Goal: Task Accomplishment & Management: Manage account settings

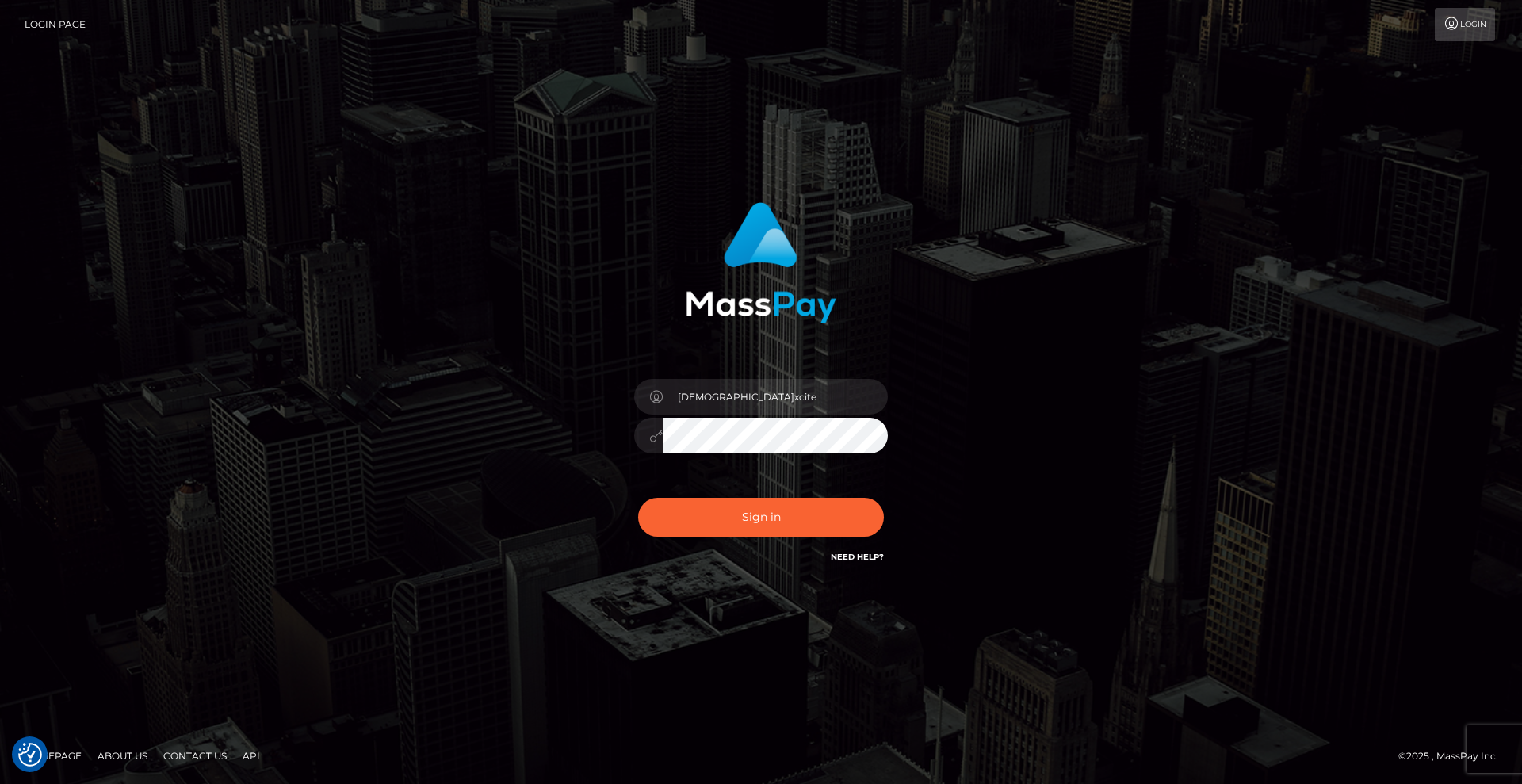
click at [747, 386] on input "[DEMOGRAPHIC_DATA]xcite" at bounding box center [775, 396] width 225 height 36
click at [768, 521] on button "Sign in" at bounding box center [760, 517] width 246 height 39
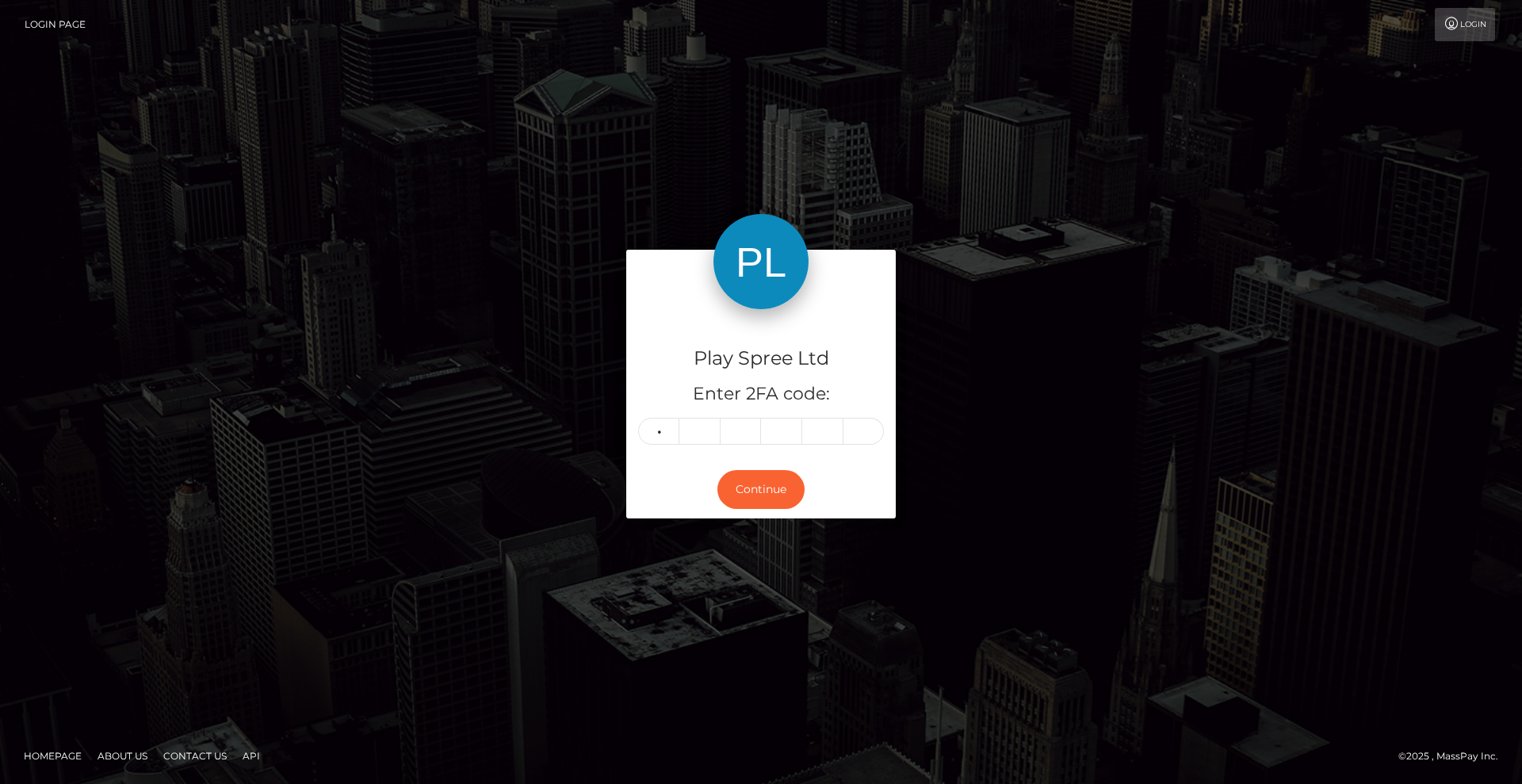
type input "4"
type input "5"
type input "9"
type input "5"
type input "4"
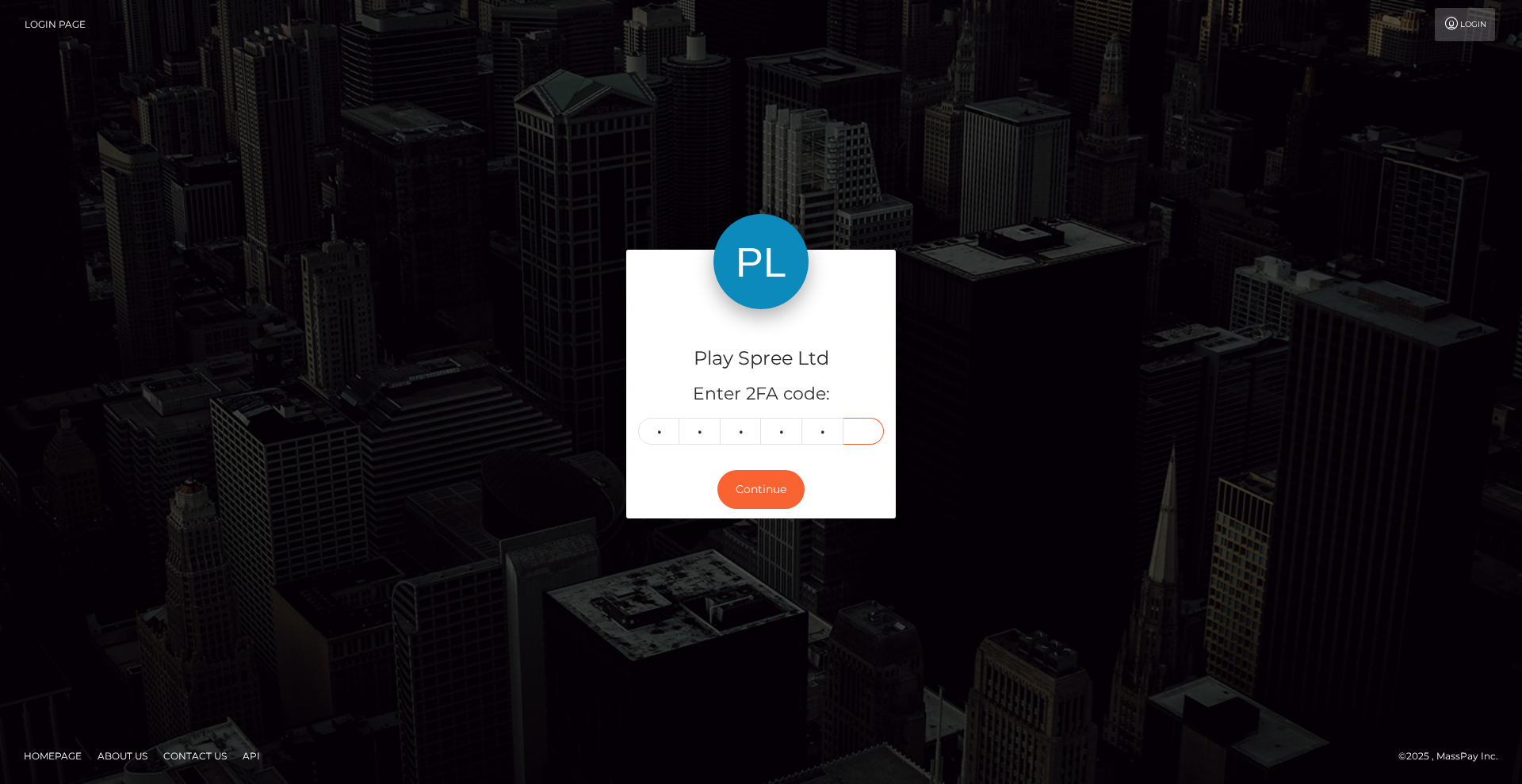
type input "2"
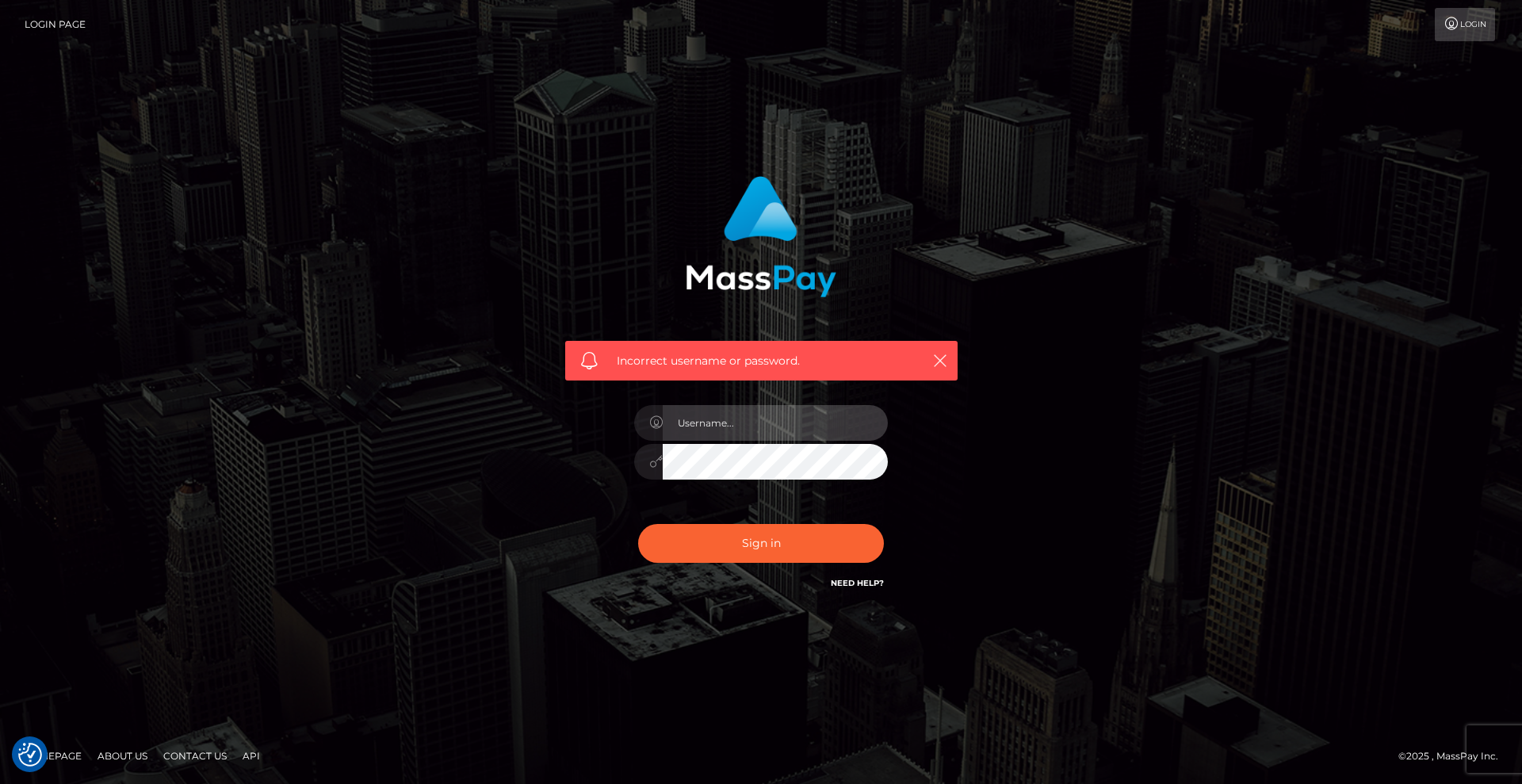
click at [764, 430] on input "text" at bounding box center [775, 423] width 225 height 36
type input "Christian.xcite"
click at [746, 552] on button "Sign in" at bounding box center [760, 543] width 246 height 39
click at [746, 552] on div "Sign in Need Help?" at bounding box center [760, 549] width 277 height 70
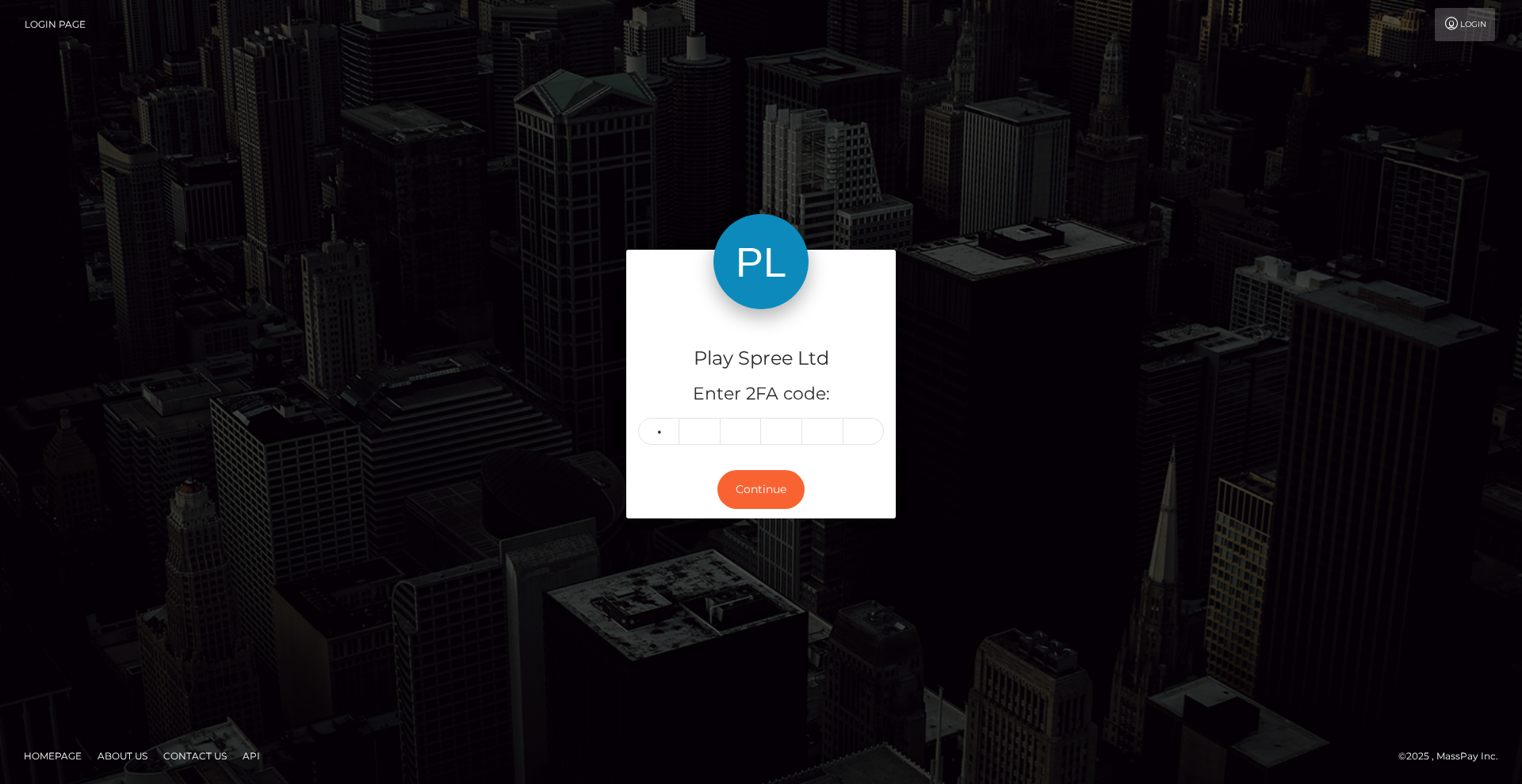
type input "6"
type input "2"
type input "7"
type input "8"
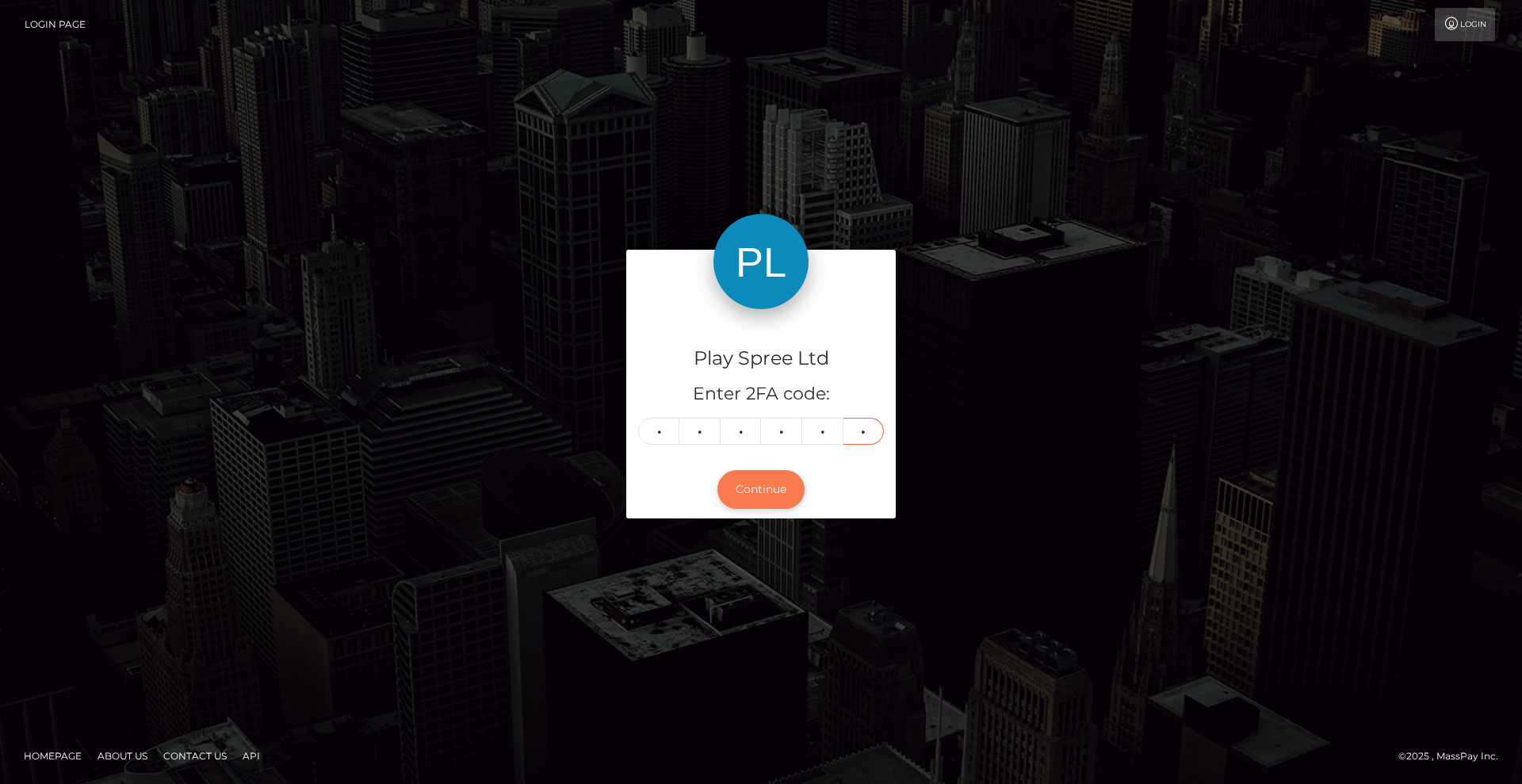
type input "2"
click at [785, 482] on button "Continue" at bounding box center [760, 489] width 87 height 39
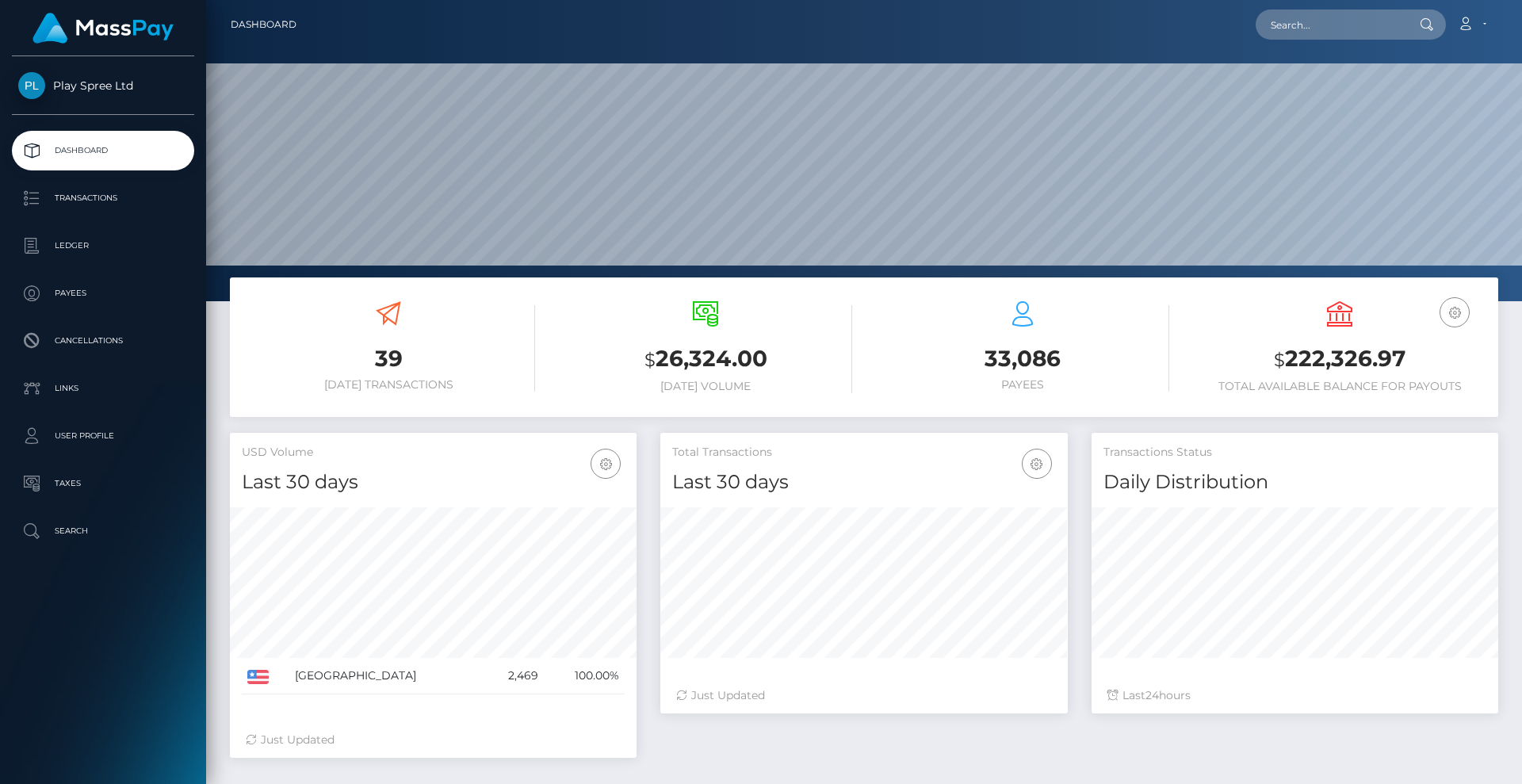
scroll to position [281, 407]
drag, startPoint x: 1289, startPoint y: 351, endPoint x: 1432, endPoint y: 350, distance: 143.0
click at [1432, 350] on h3 "$ 222,326.97" at bounding box center [1339, 359] width 293 height 32
copy h3 "222,326.97"
